Goal: Communication & Community: Share content

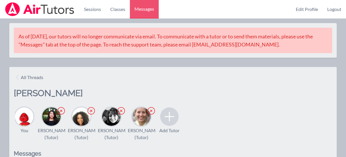
scroll to position [92, 0]
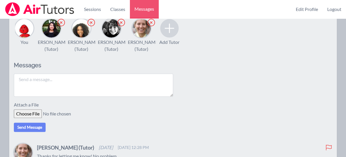
scroll to position [88, 0]
click at [69, 91] on textarea at bounding box center [93, 85] width 159 height 23
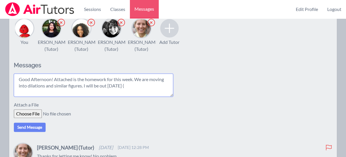
click at [136, 92] on textarea "Good Afternoon! Attached is the homework for this week. We are moving into dila…" at bounding box center [93, 85] width 159 height 23
click at [159, 91] on textarea "Good Afternoon! Attached is the homework for this week. We are moving into dila…" at bounding box center [93, 85] width 159 height 23
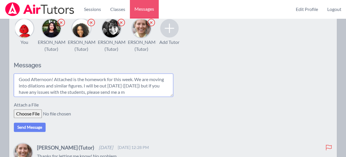
scroll to position [5, 0]
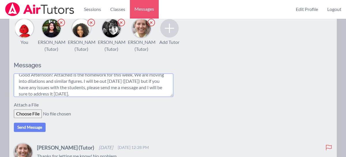
type textarea "Good Afternoon! Attached is the homework for this week. We are moving into dila…"
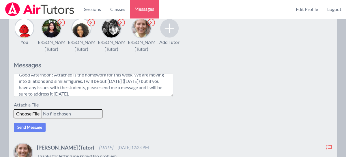
click at [24, 118] on input "file" at bounding box center [58, 113] width 88 height 9
type input "C:\fakepath\pdf (6).pdf"
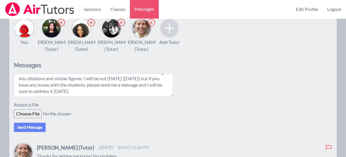
scroll to position [0, 0]
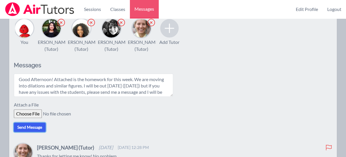
click at [23, 132] on button "Send Message" at bounding box center [30, 127] width 32 height 9
